Goal: Transaction & Acquisition: Purchase product/service

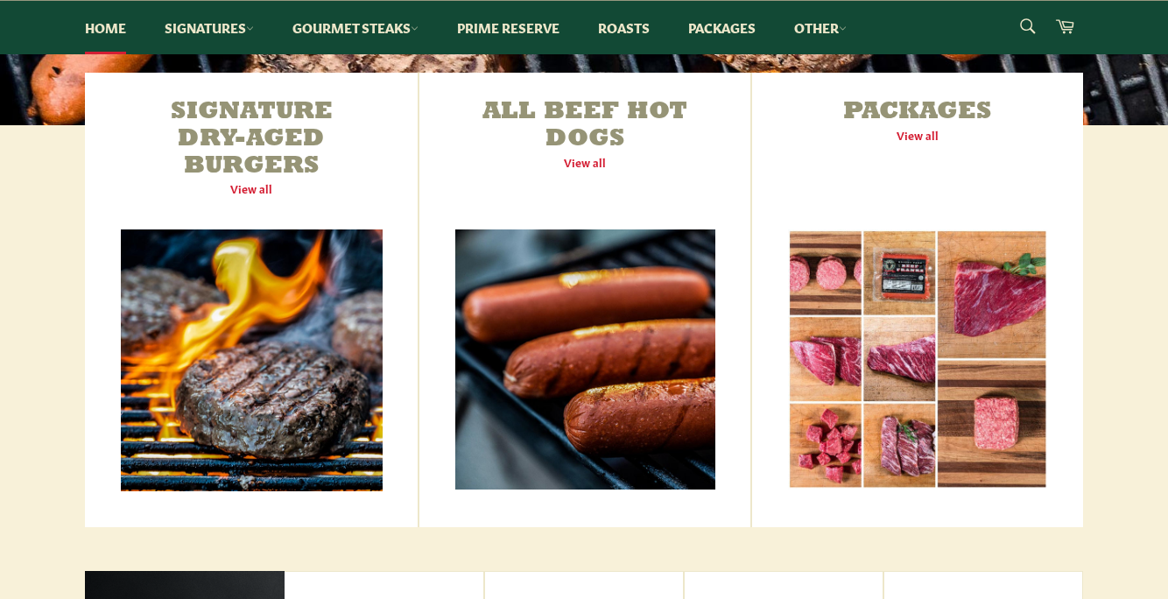
scroll to position [621, 0]
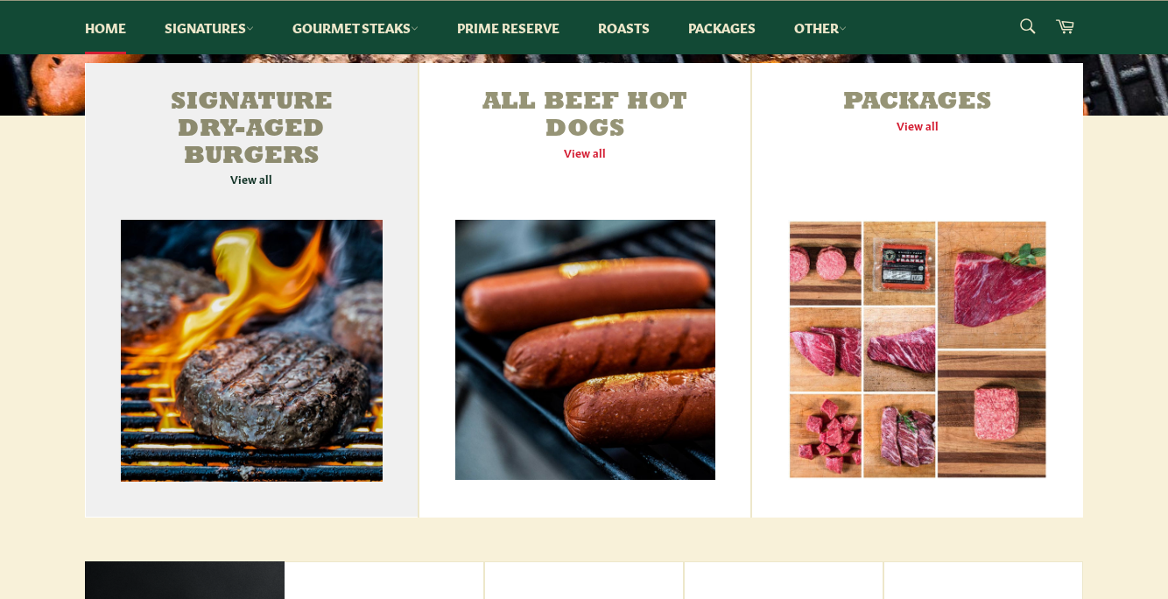
click at [237, 340] on link "Signature Dry-Aged Burgers View all" at bounding box center [251, 290] width 333 height 455
